Goal: Task Accomplishment & Management: Use online tool/utility

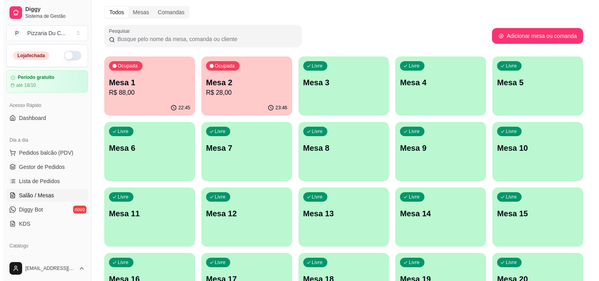
scroll to position [44, 0]
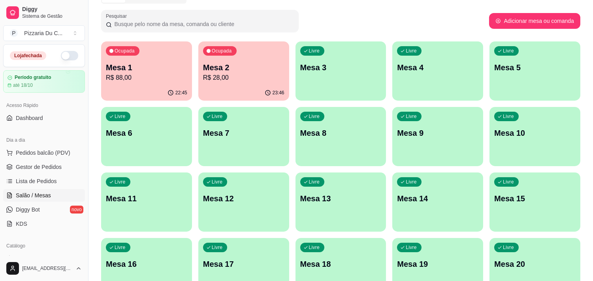
click at [372, 68] on p "Mesa 3" at bounding box center [340, 67] width 81 height 11
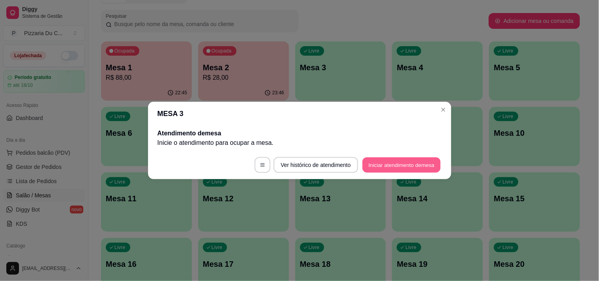
click at [401, 162] on button "Iniciar atendimento de mesa" at bounding box center [401, 165] width 78 height 15
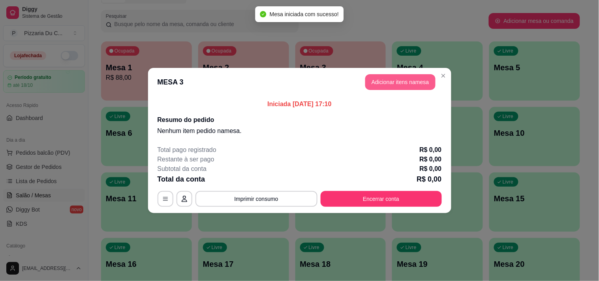
click at [391, 85] on button "Adicionar itens na mesa" at bounding box center [400, 82] width 70 height 16
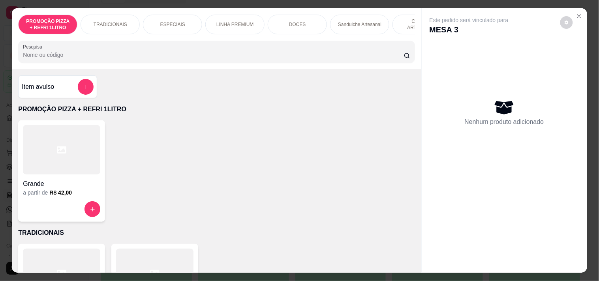
scroll to position [0, 286]
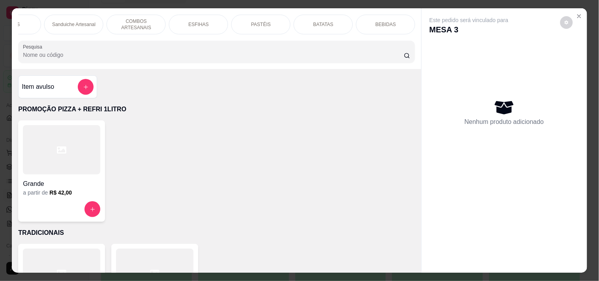
click at [370, 22] on div "BEBIDAS" at bounding box center [385, 25] width 59 height 20
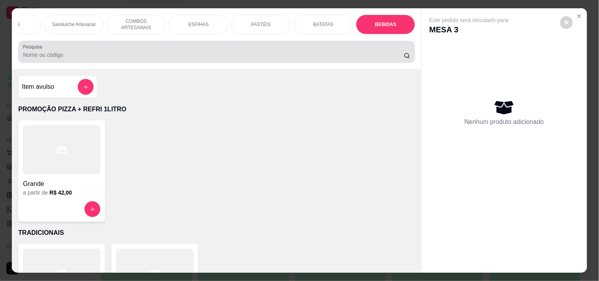
scroll to position [20, 0]
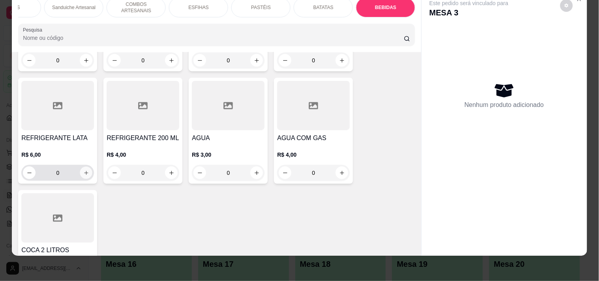
click at [84, 167] on button "increase-product-quantity" at bounding box center [86, 173] width 12 height 12
type input "1"
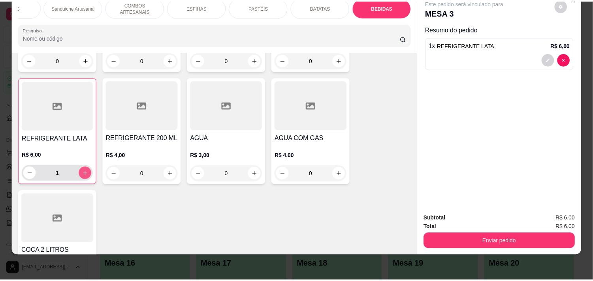
scroll to position [3322, 0]
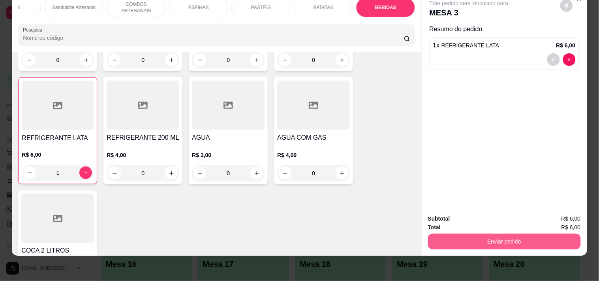
click at [526, 238] on button "Enviar pedido" at bounding box center [504, 242] width 153 height 16
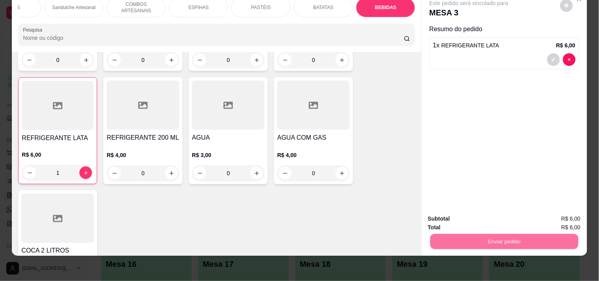
click at [503, 215] on button "Registrar cliente" at bounding box center [507, 215] width 52 height 15
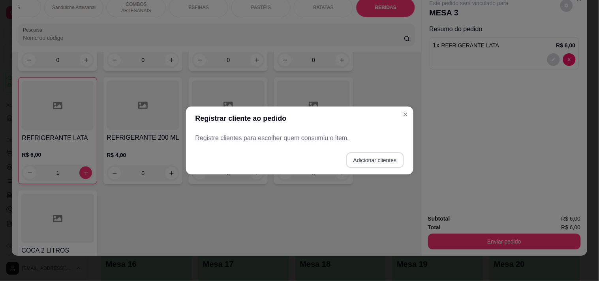
click at [370, 160] on button "Adicionar clientes" at bounding box center [375, 160] width 58 height 16
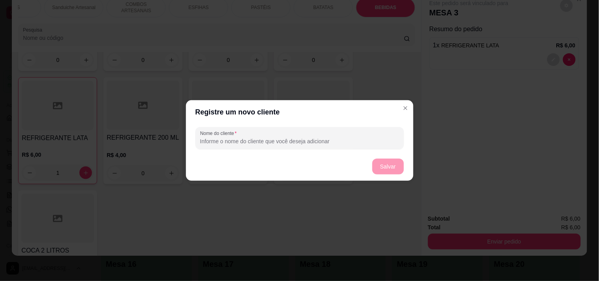
click at [307, 139] on input "Nome do cliente" at bounding box center [299, 141] width 199 height 8
type input "PRISCILA"
click at [389, 167] on button "Salvar" at bounding box center [388, 166] width 31 height 15
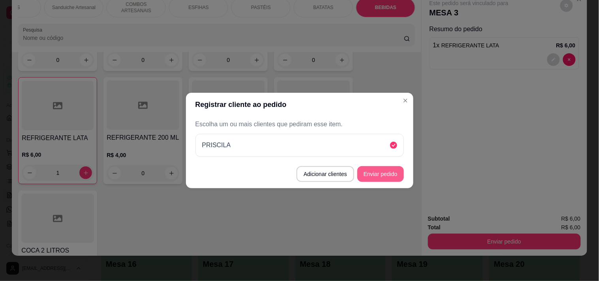
click at [396, 167] on button "Enviar pedido" at bounding box center [380, 174] width 47 height 16
